Goal: Task Accomplishment & Management: Manage account settings

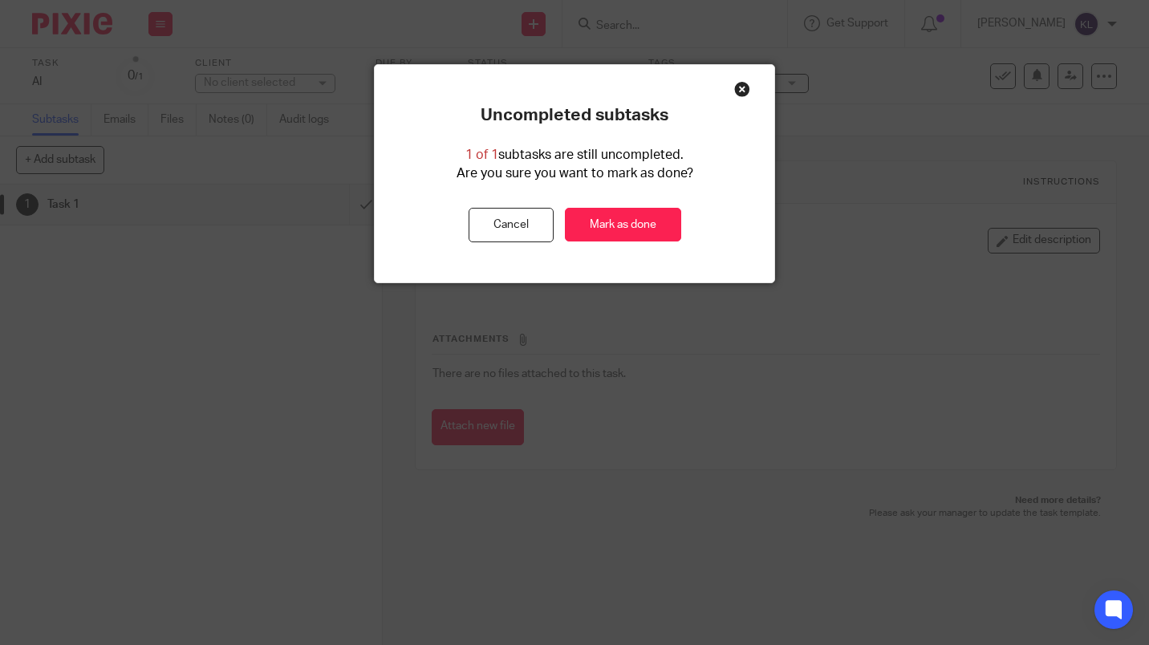
click at [628, 234] on link "Mark as done" at bounding box center [623, 225] width 116 height 35
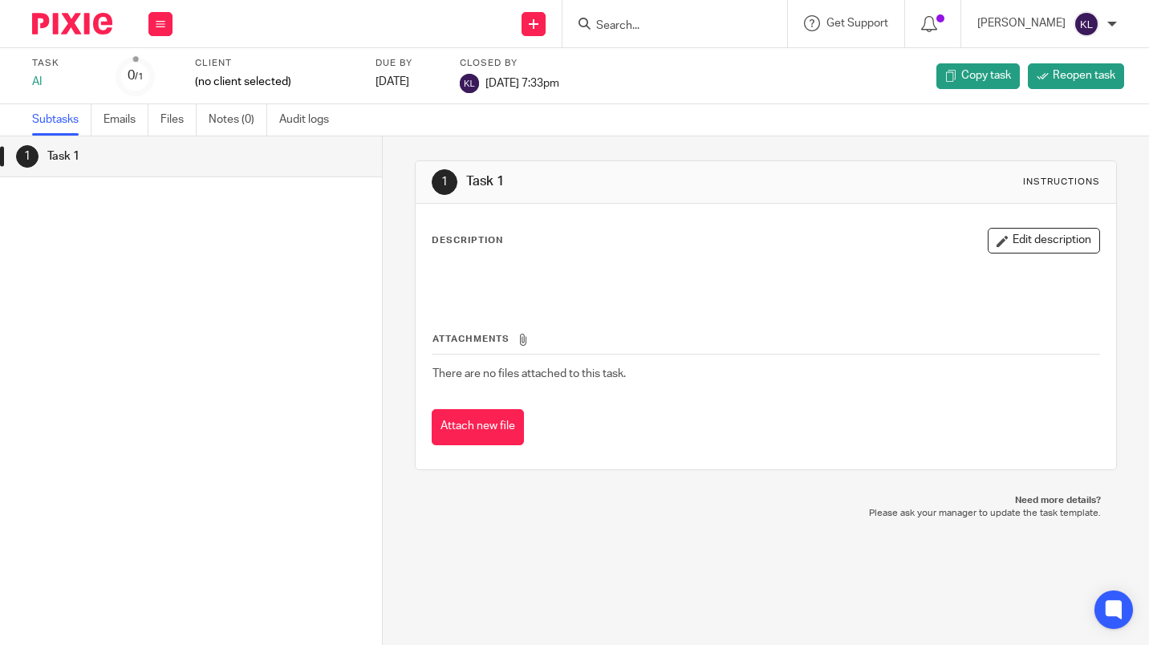
click at [161, 26] on icon at bounding box center [161, 24] width 10 height 10
click at [158, 77] on link "Work" at bounding box center [153, 74] width 28 height 11
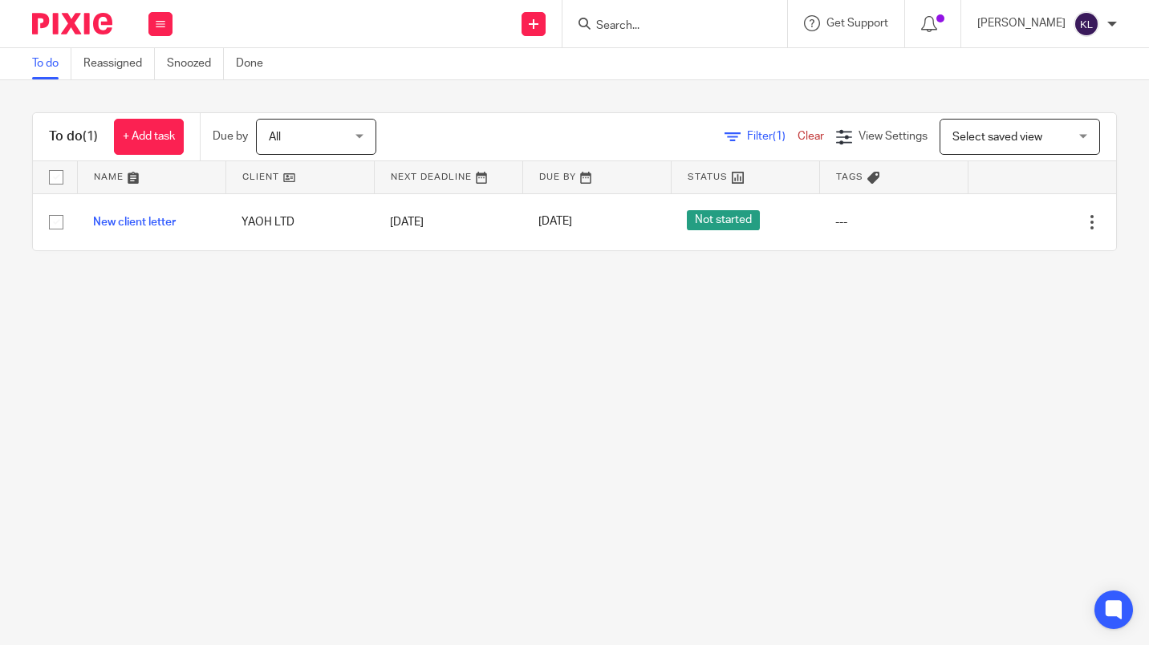
click at [150, 141] on link "+ Add task" at bounding box center [149, 137] width 70 height 36
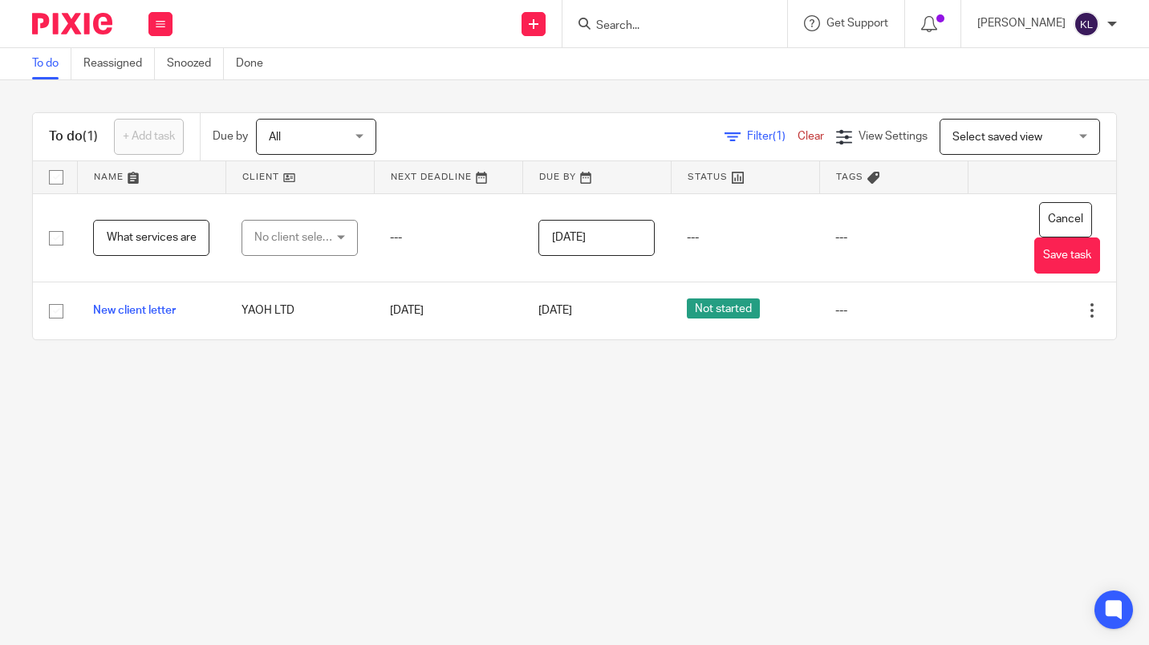
click at [162, 237] on input "What services are missing? Notes for Ltd - renewal notes." at bounding box center [151, 238] width 116 height 36
click at [152, 238] on input "What services are missing? Notes for Ltd - renewal notes. Potential scope chang…" at bounding box center [151, 238] width 116 height 36
type input "What services are missing? Notes for Ltd - renewal notes. Potential scope chang…"
click at [1043, 266] on button "Save task" at bounding box center [1067, 256] width 66 height 36
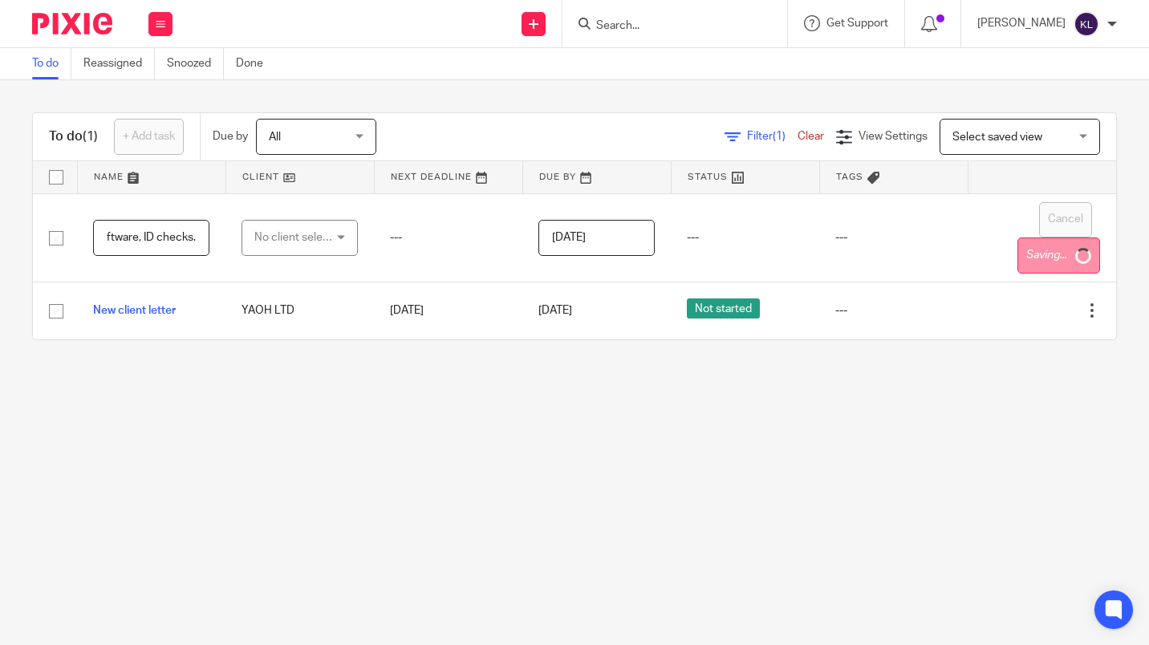
scroll to position [0, 0]
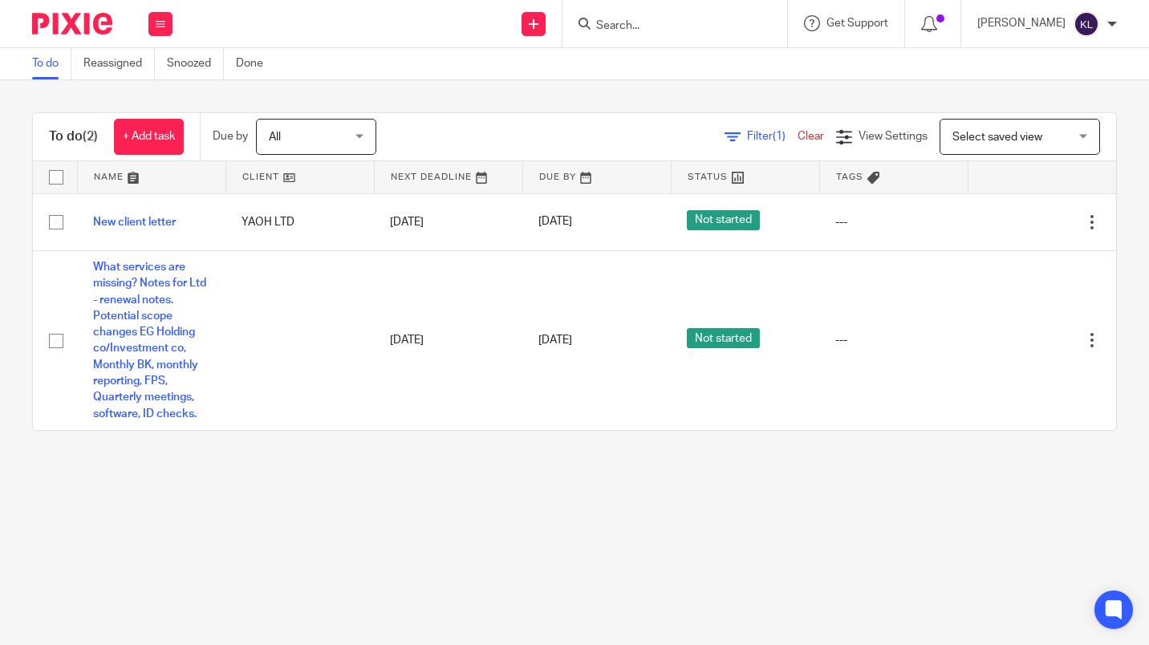
click at [550, 344] on link "[DATE]" at bounding box center [574, 340] width 72 height 17
